Goal: Transaction & Acquisition: Purchase product/service

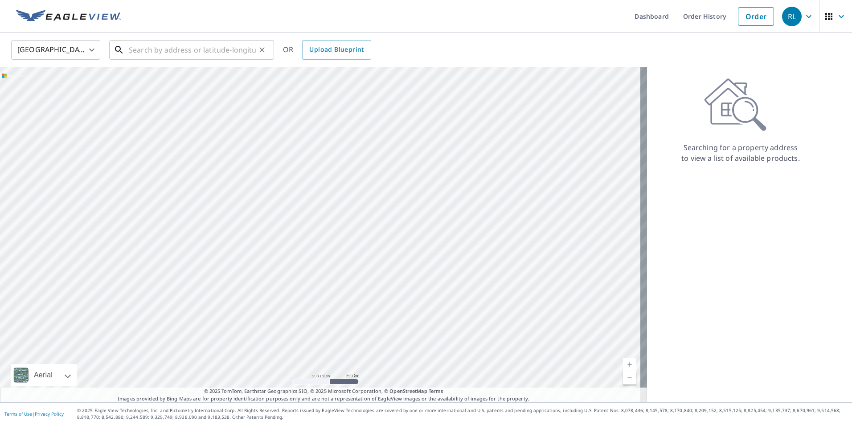
click at [162, 51] on input "text" at bounding box center [192, 49] width 127 height 25
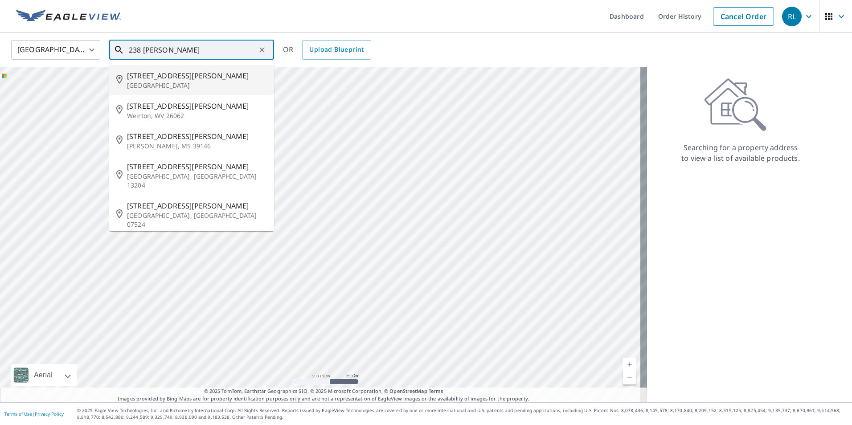
click at [176, 86] on p "[GEOGRAPHIC_DATA]" at bounding box center [197, 85] width 140 height 9
type input "[STREET_ADDRESS][PERSON_NAME]"
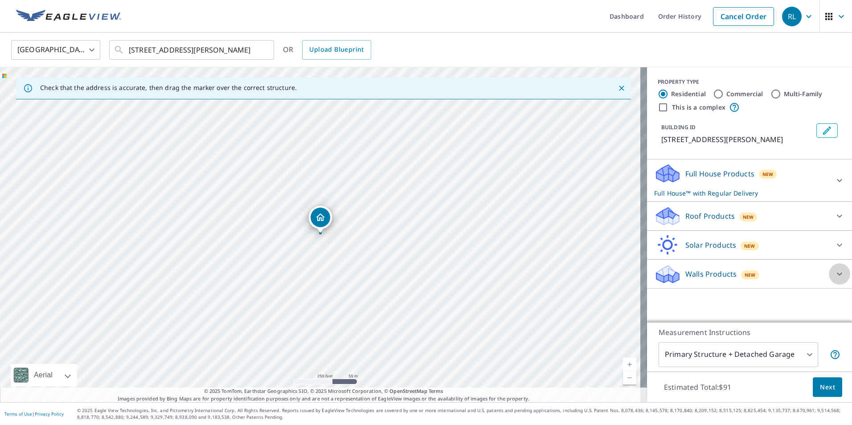
click at [835, 274] on icon at bounding box center [840, 274] width 11 height 11
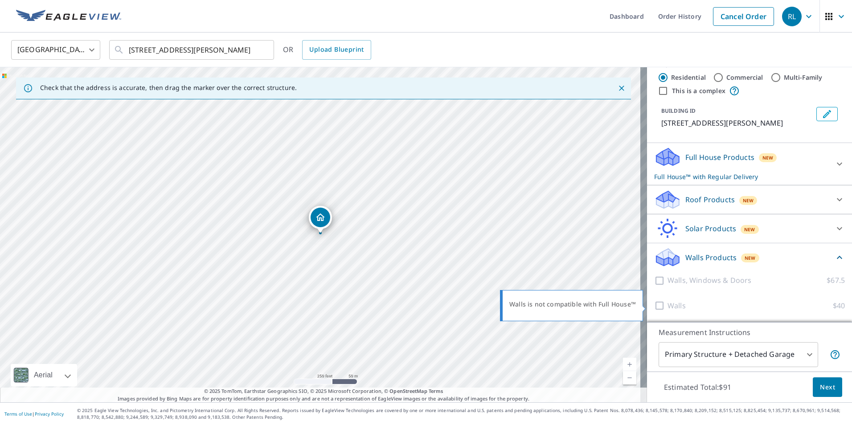
click at [670, 306] on p "Walls" at bounding box center [677, 305] width 18 height 11
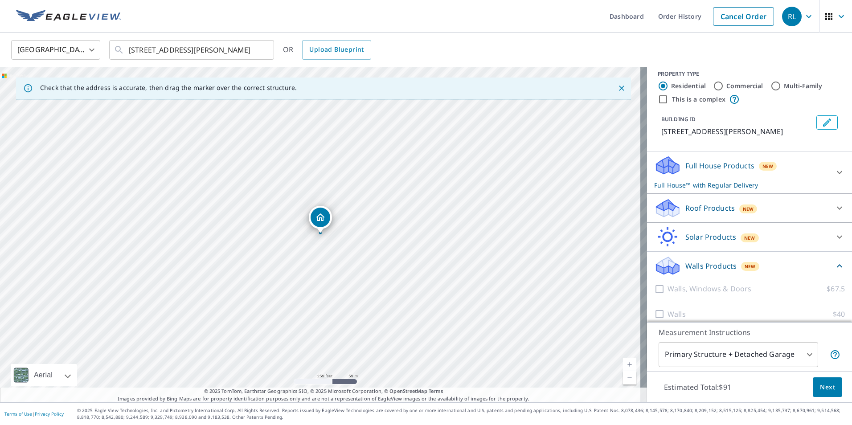
scroll to position [0, 0]
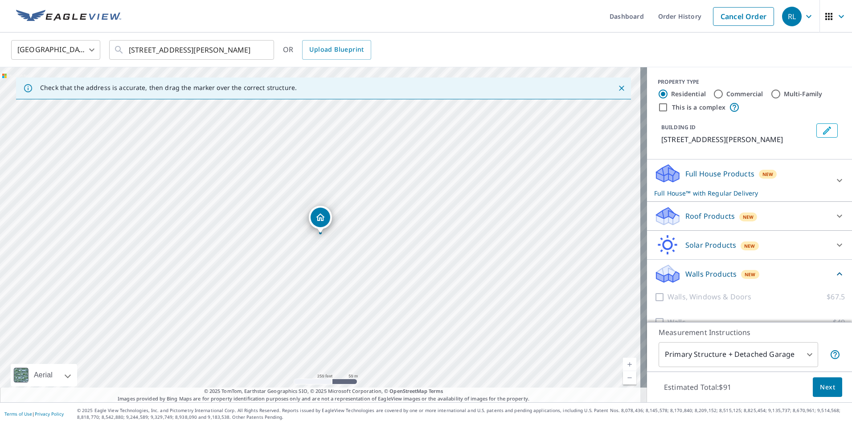
click at [835, 178] on icon at bounding box center [840, 180] width 11 height 11
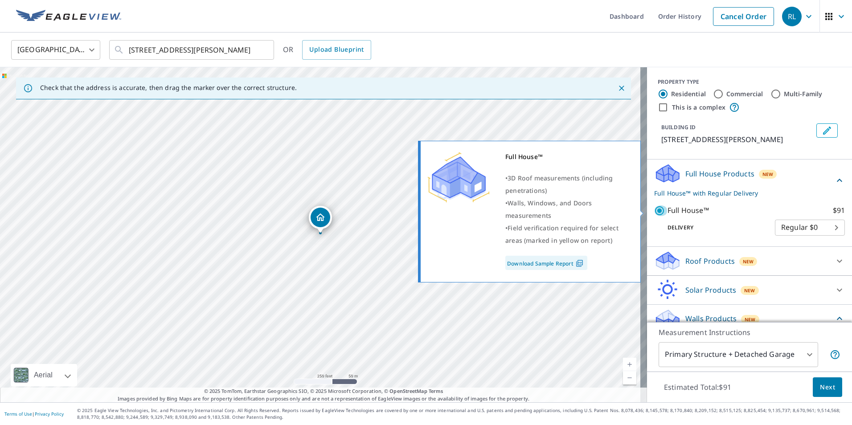
click at [655, 211] on input "Full House™ $91" at bounding box center [660, 211] width 13 height 11
checkbox input "false"
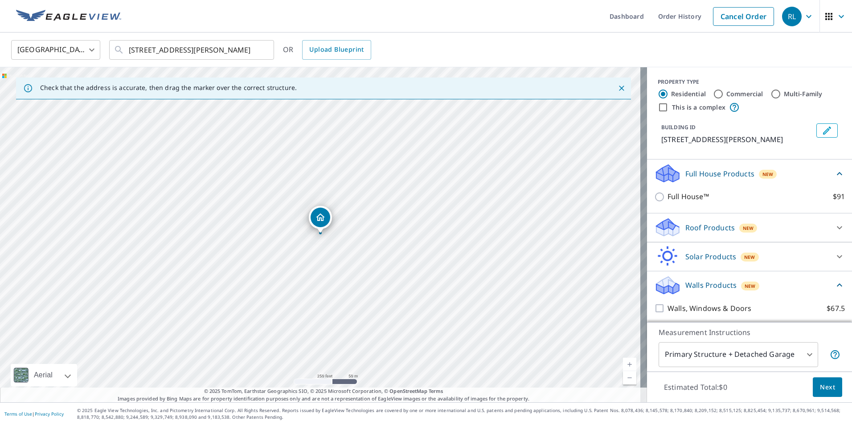
scroll to position [28, 0]
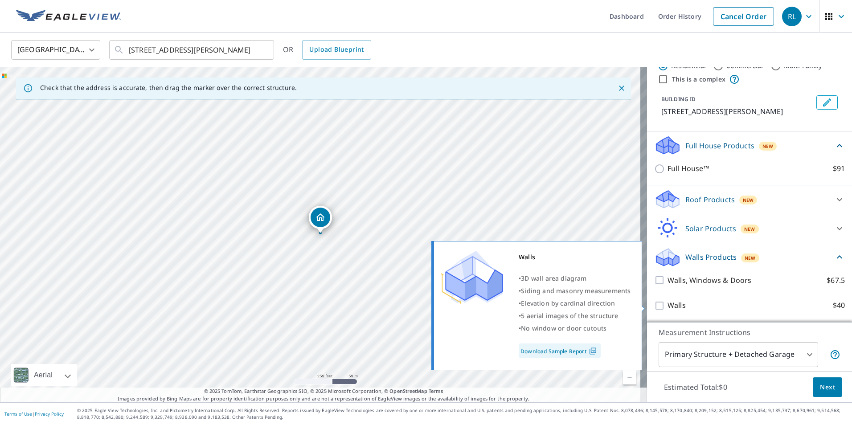
click at [654, 310] on input "Walls $40" at bounding box center [660, 305] width 13 height 11
checkbox input "true"
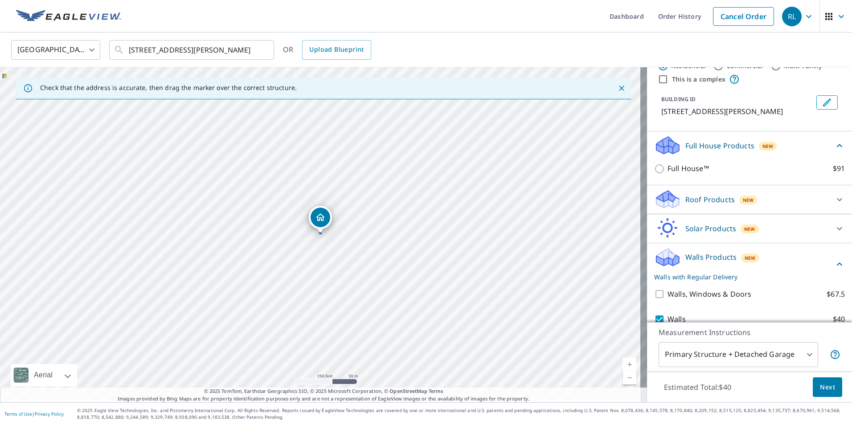
click at [835, 201] on icon at bounding box center [840, 199] width 11 height 11
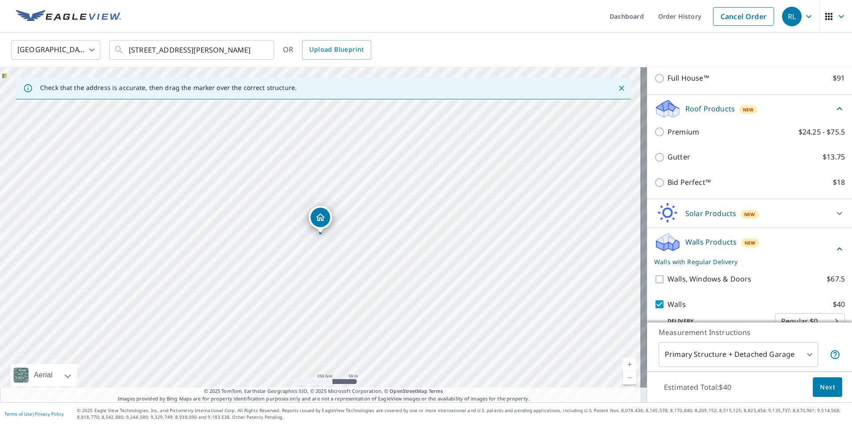
scroll to position [137, 0]
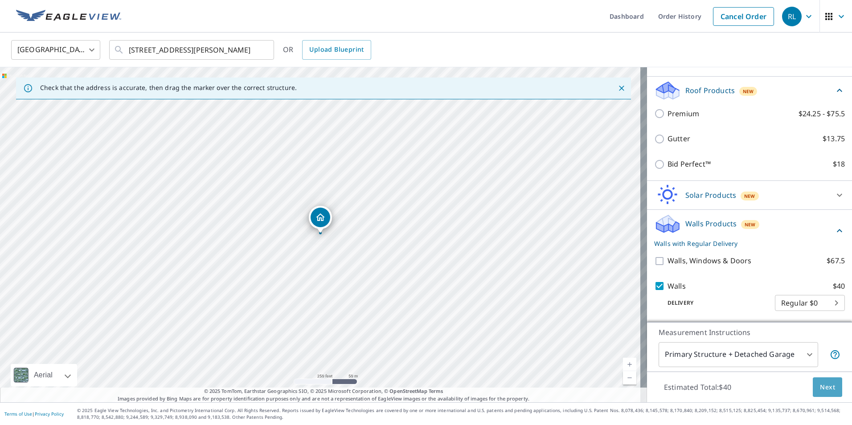
click at [820, 391] on span "Next" at bounding box center [827, 387] width 15 height 11
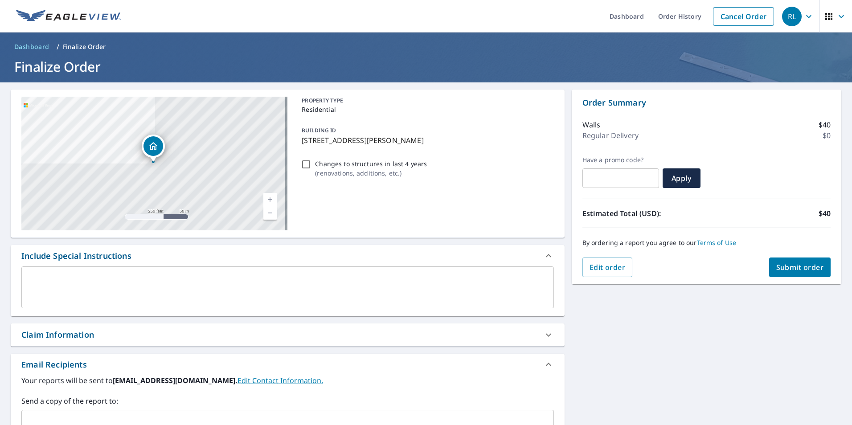
click at [790, 267] on span "Submit order" at bounding box center [801, 268] width 48 height 10
